Goal: Feedback & Contribution: Contribute content

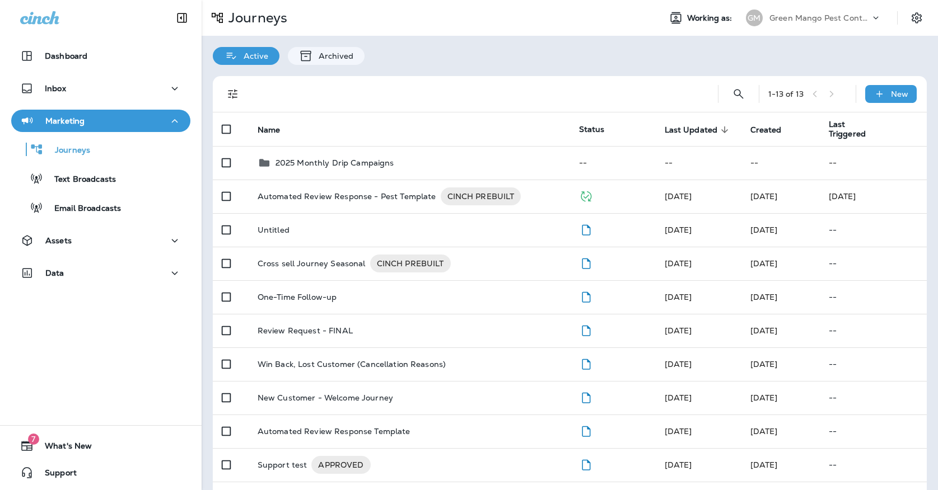
click at [771, 24] on div "Green Mango Pest Control" at bounding box center [819, 18] width 101 height 17
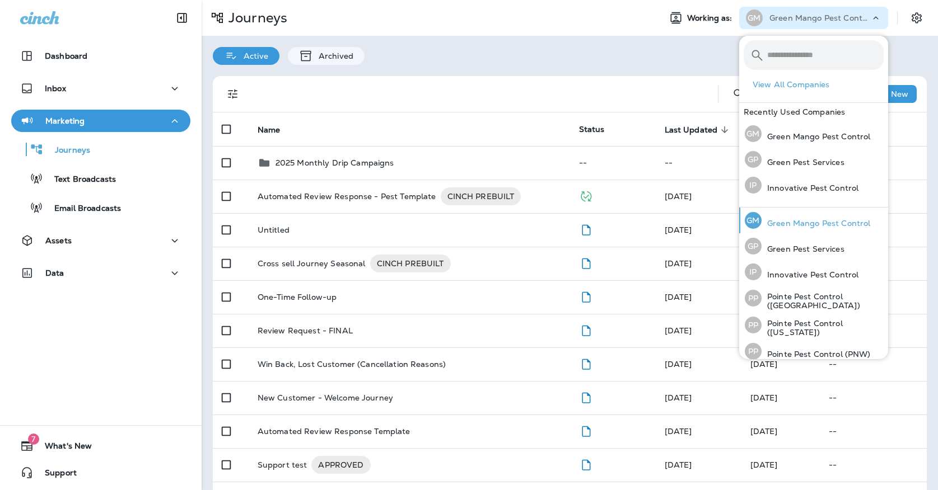
scroll to position [34, 0]
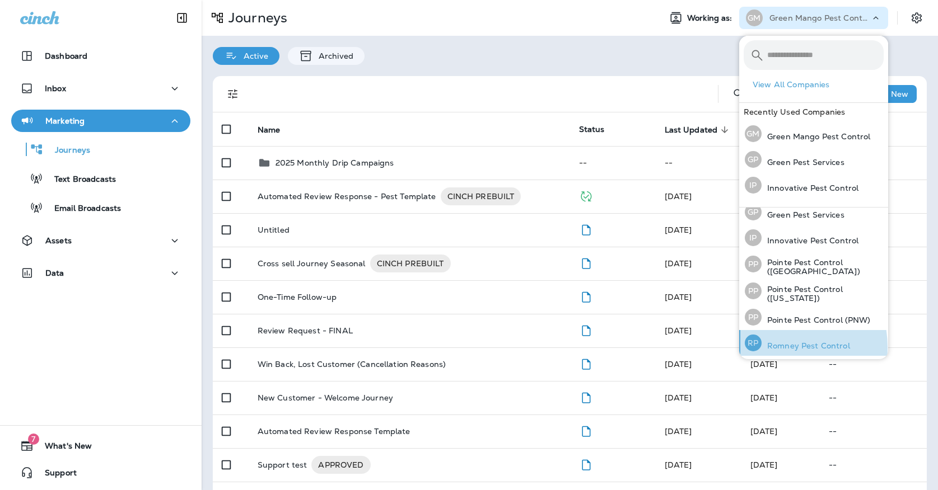
click at [774, 346] on p "Romney Pest Control" at bounding box center [805, 345] width 88 height 9
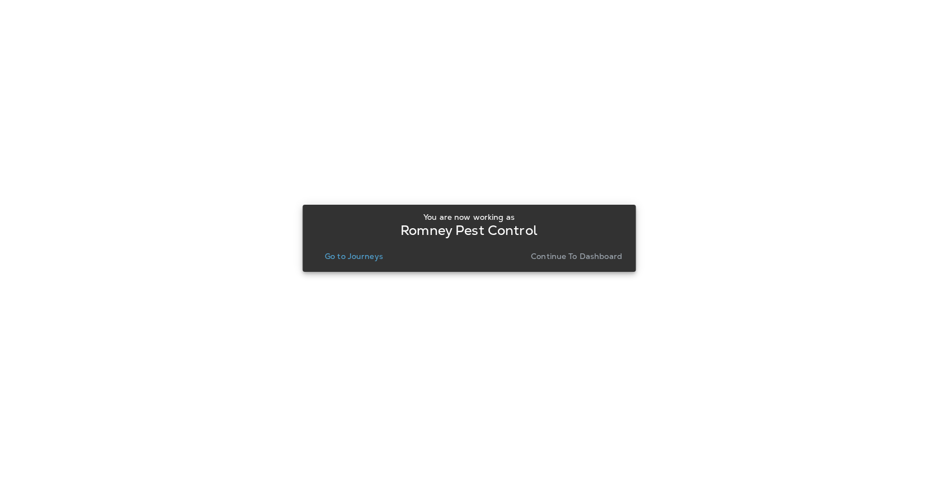
click at [379, 261] on p "Go to Journeys" at bounding box center [354, 256] width 58 height 9
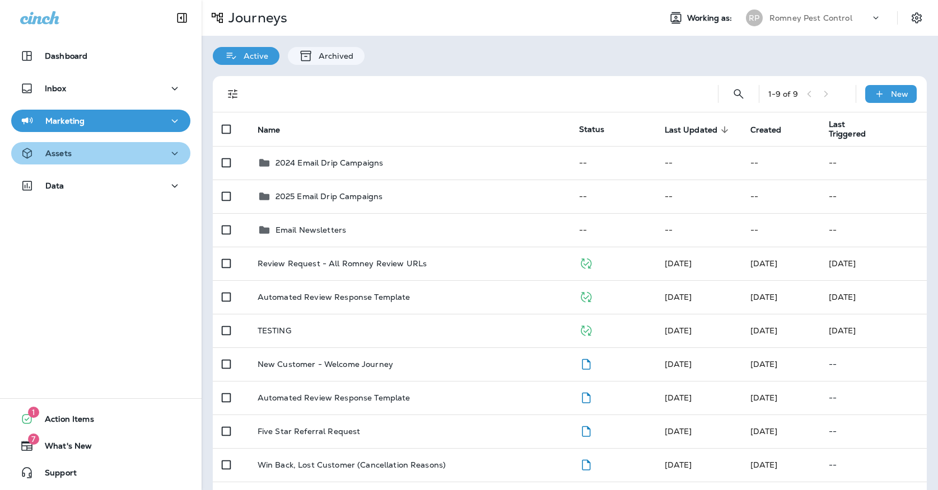
click at [153, 156] on div "Assets" at bounding box center [100, 154] width 161 height 14
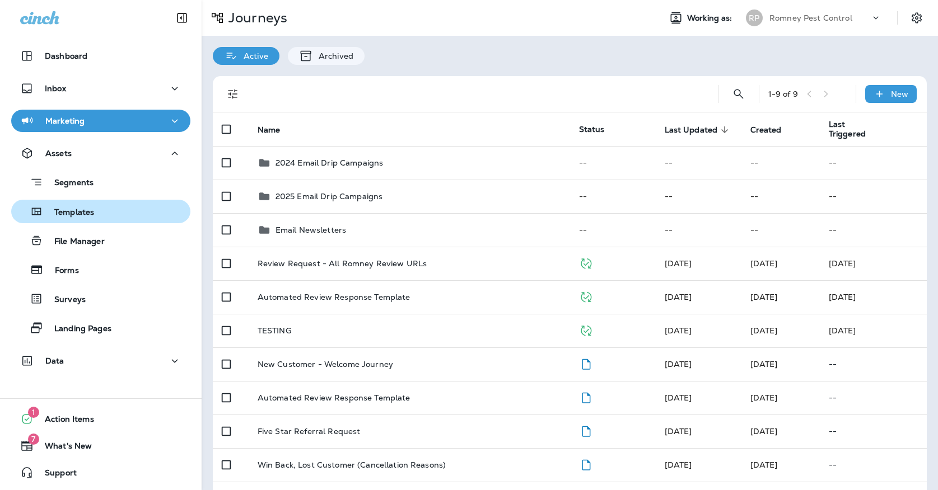
click at [129, 208] on div "Templates" at bounding box center [101, 211] width 170 height 17
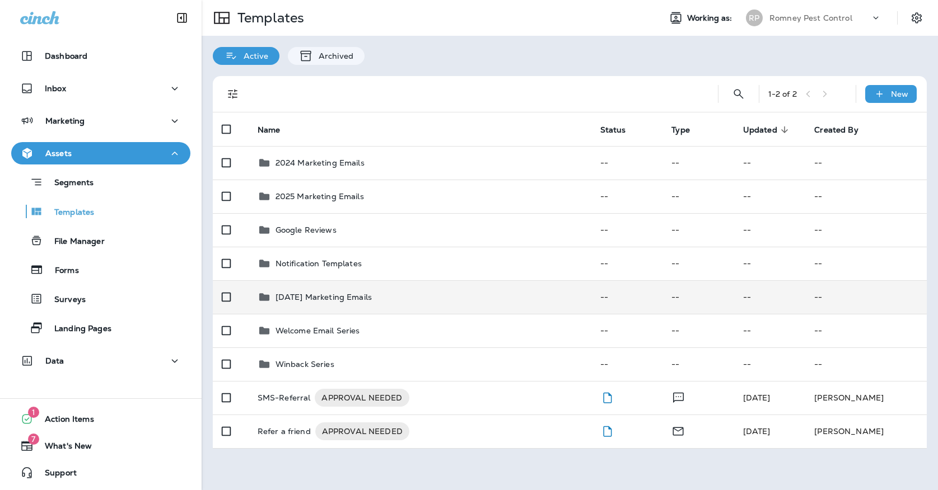
click at [423, 290] on div "October '25 Marketing Emails" at bounding box center [419, 296] width 325 height 13
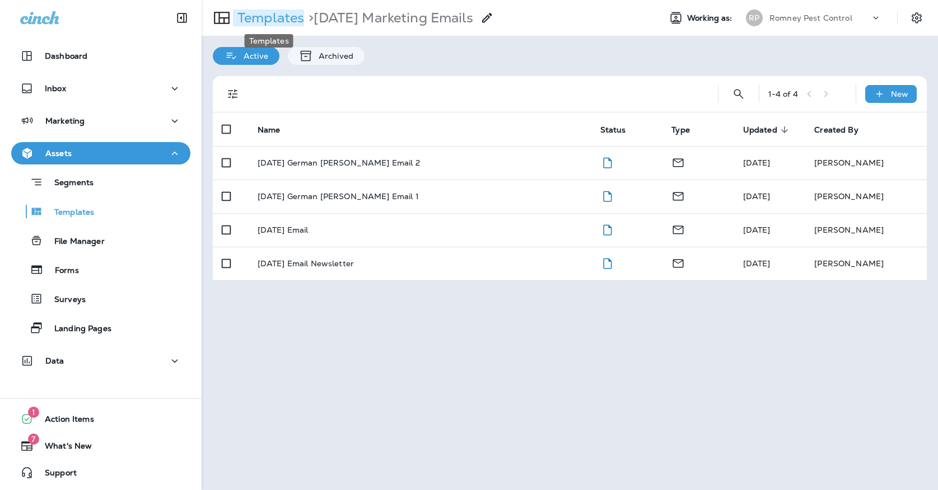
click at [277, 12] on p "Templates" at bounding box center [268, 18] width 71 height 17
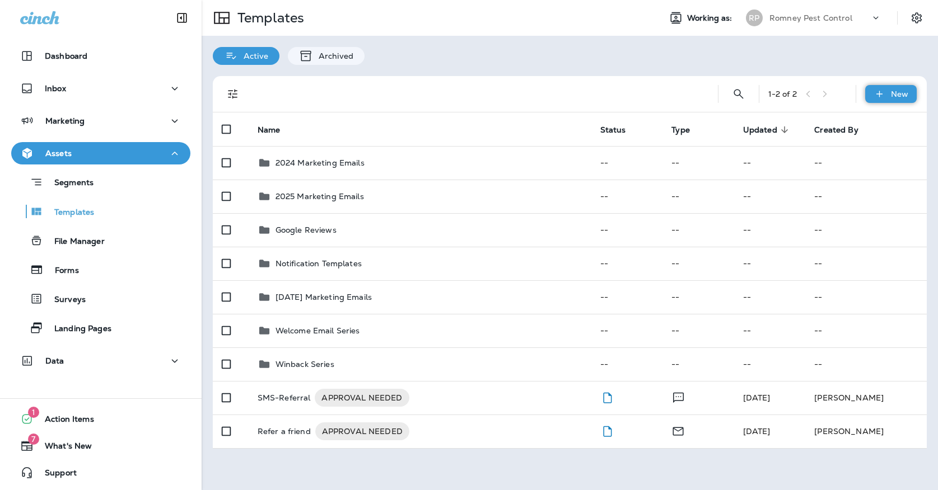
click at [910, 101] on div "New" at bounding box center [890, 94] width 51 height 18
click at [879, 120] on li "New Template" at bounding box center [883, 123] width 95 height 27
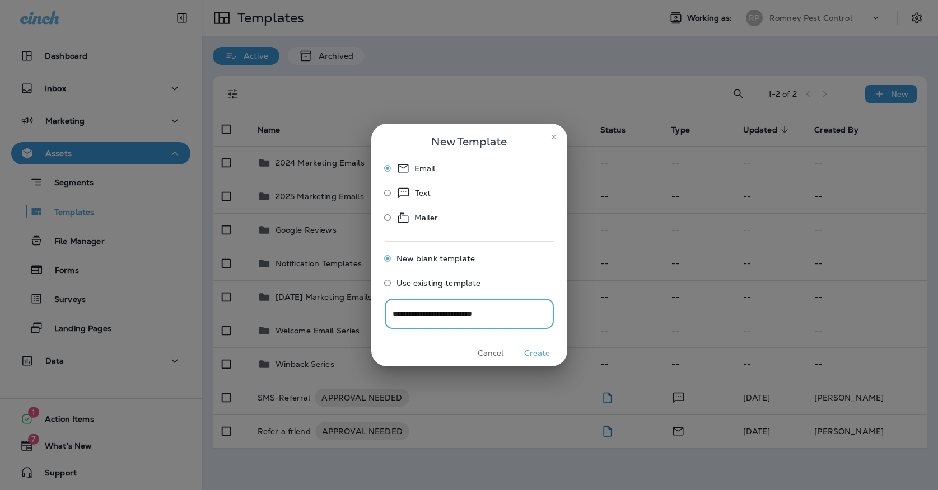
type input "**********"
click at [538, 348] on button "Create" at bounding box center [537, 353] width 42 height 17
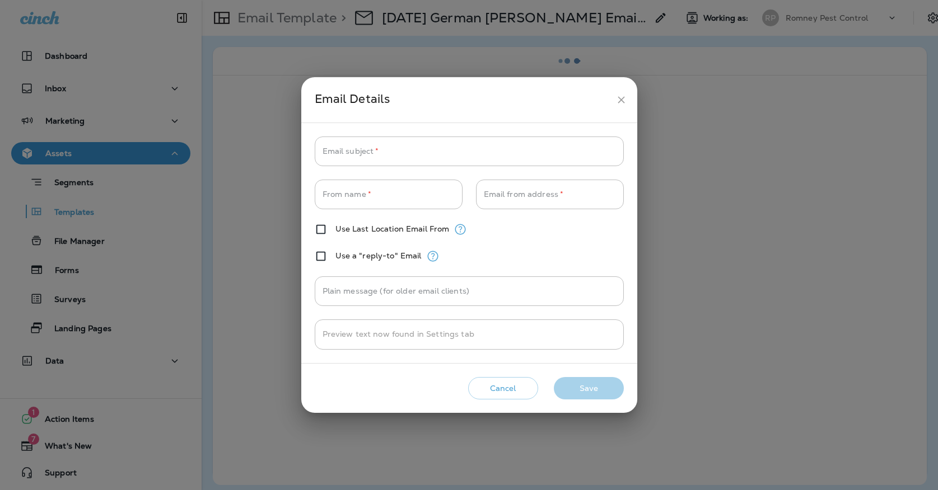
type input "**********"
click at [619, 102] on icon "close" at bounding box center [620, 99] width 7 height 7
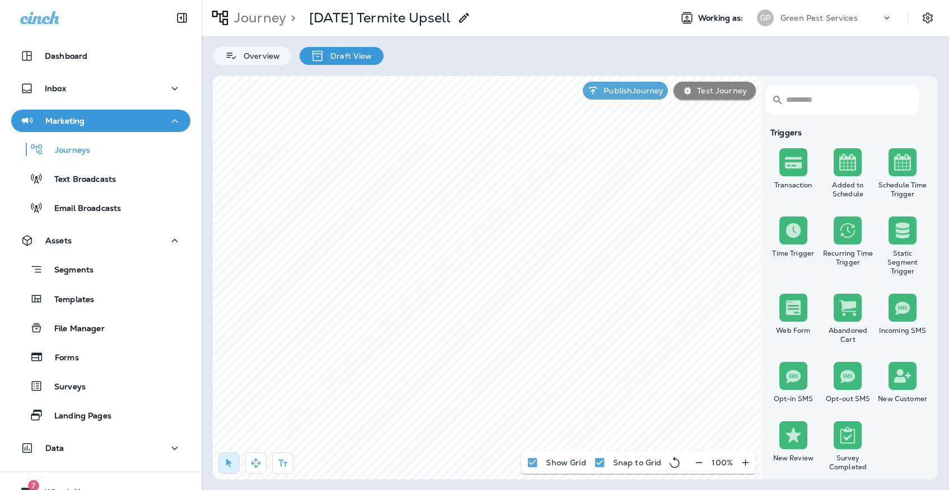
scroll to position [118, 0]
